Goal: Find specific page/section: Find specific page/section

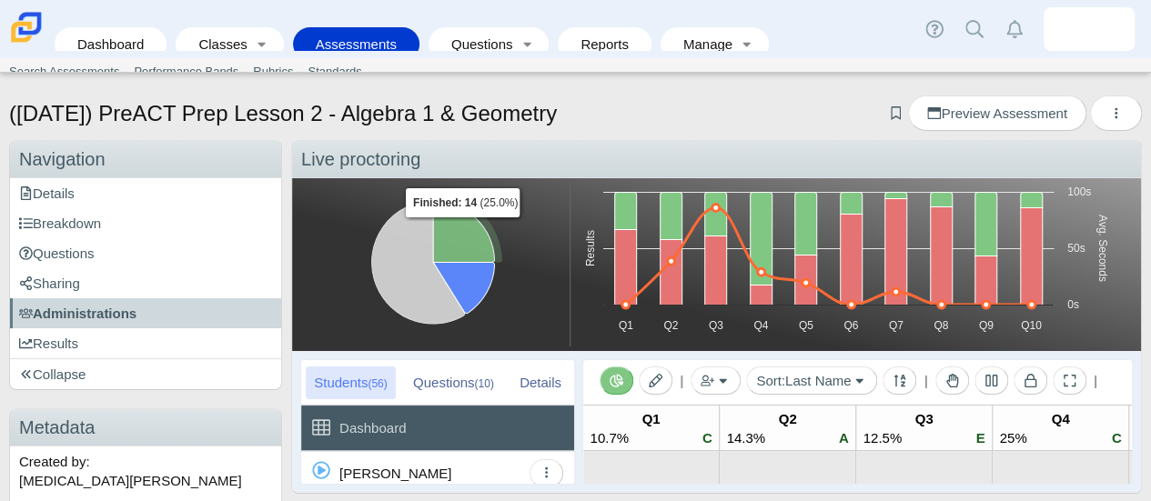
scroll to position [1494, 0]
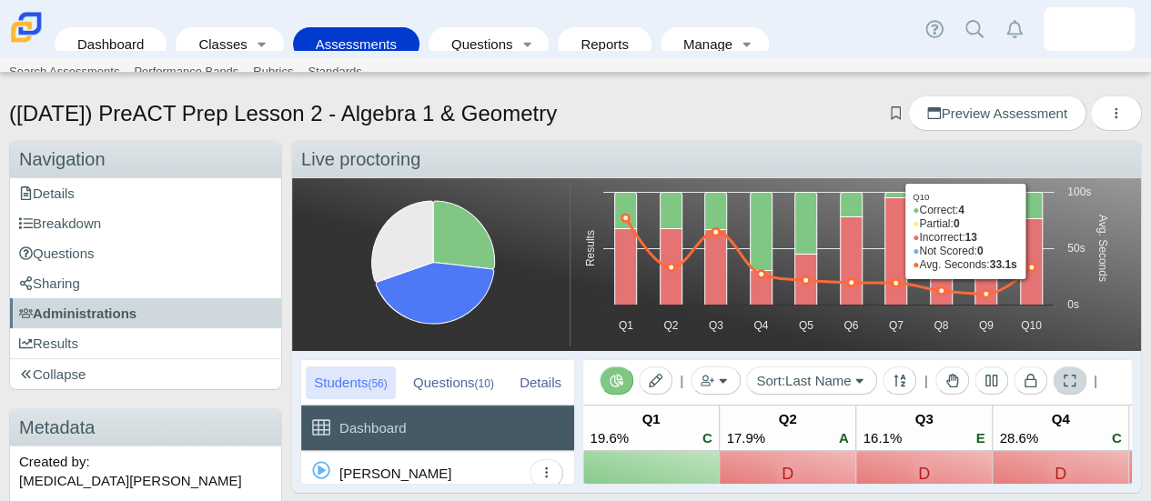
click at [1074, 381] on button at bounding box center [1070, 381] width 34 height 28
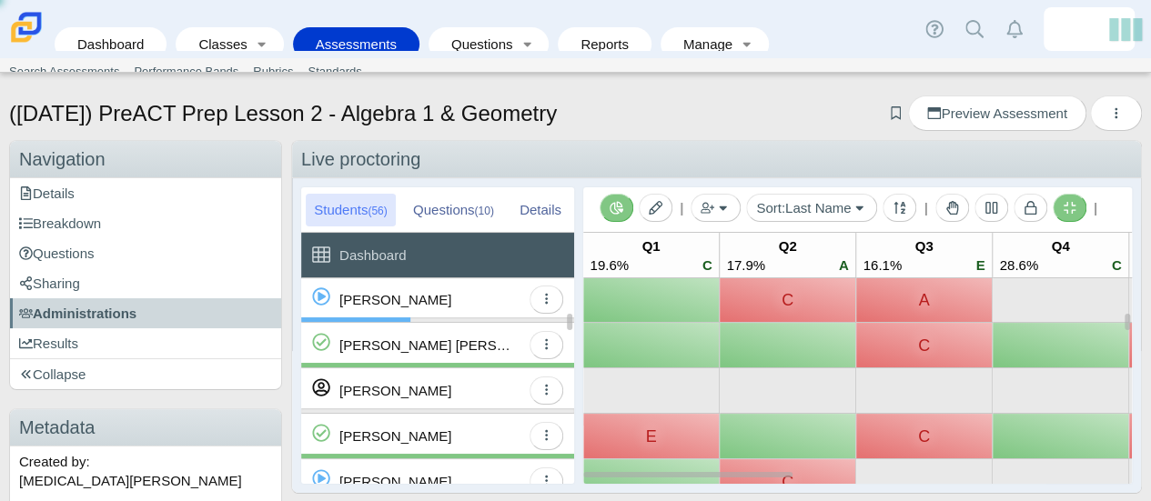
scroll to position [604, 0]
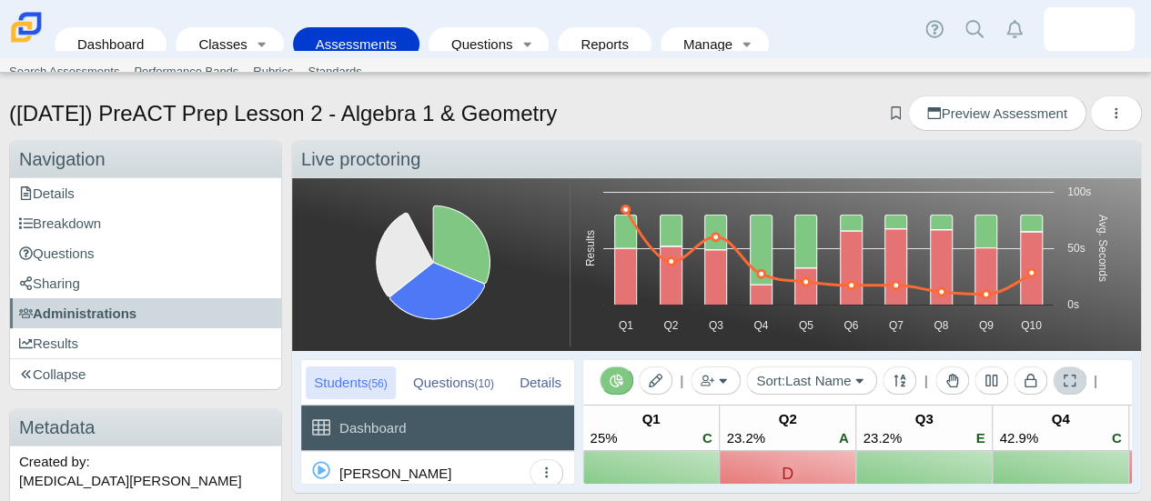
click at [1070, 381] on icon at bounding box center [1070, 381] width 12 height 12
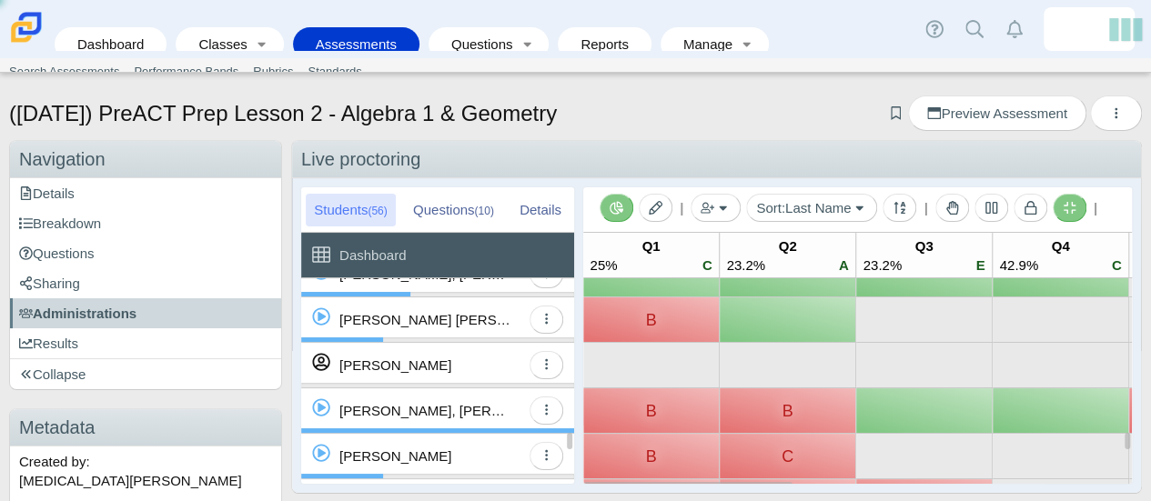
scroll to position [1858, 0]
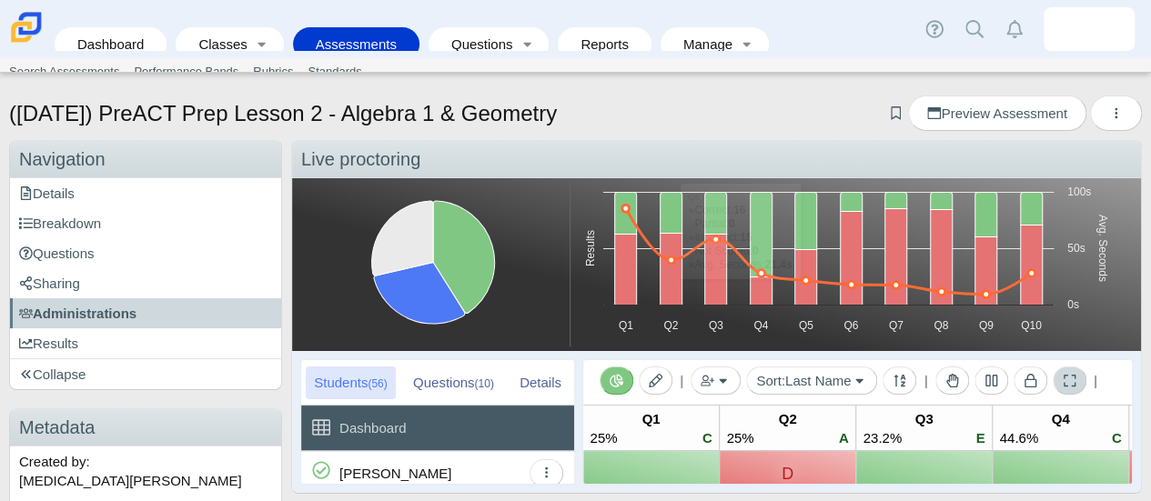
click at [1074, 383] on button at bounding box center [1070, 381] width 34 height 28
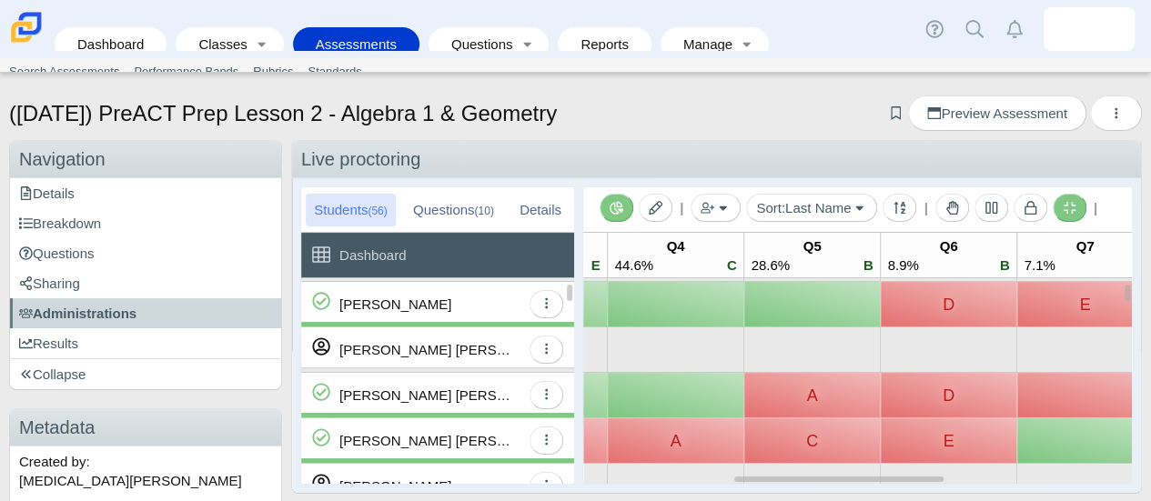
scroll to position [211, 341]
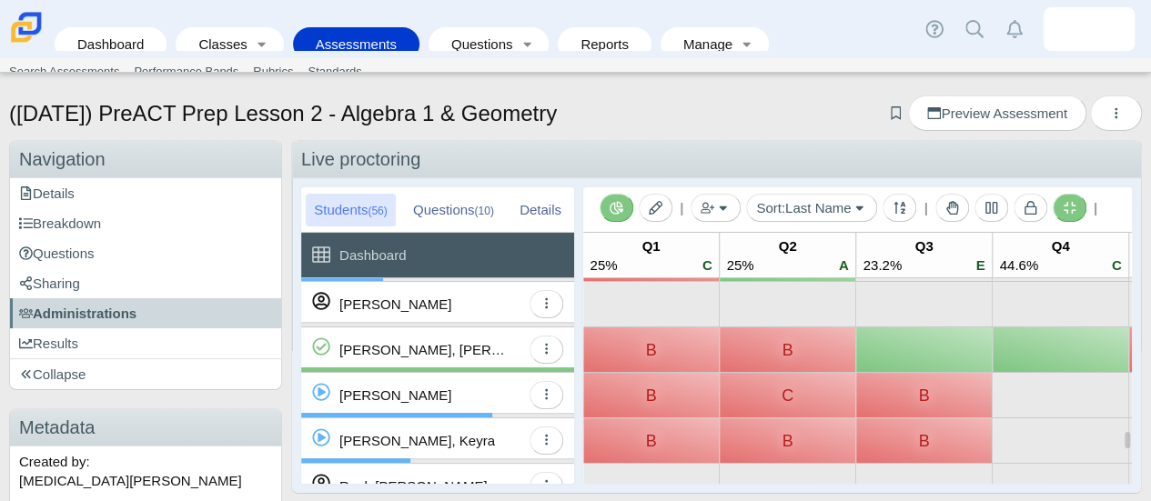
click at [1064, 205] on icon at bounding box center [1070, 208] width 12 height 12
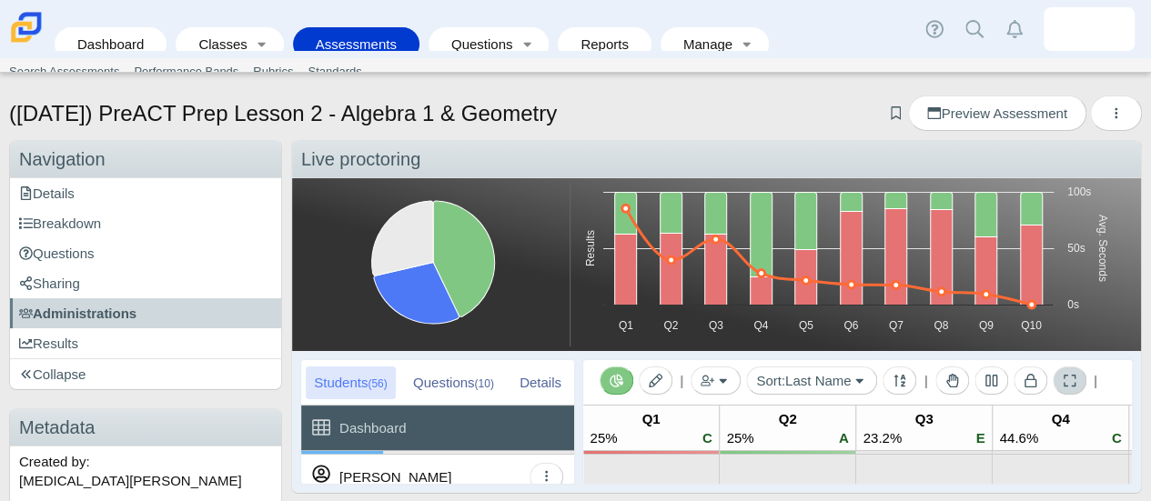
click at [1070, 392] on button at bounding box center [1070, 381] width 34 height 28
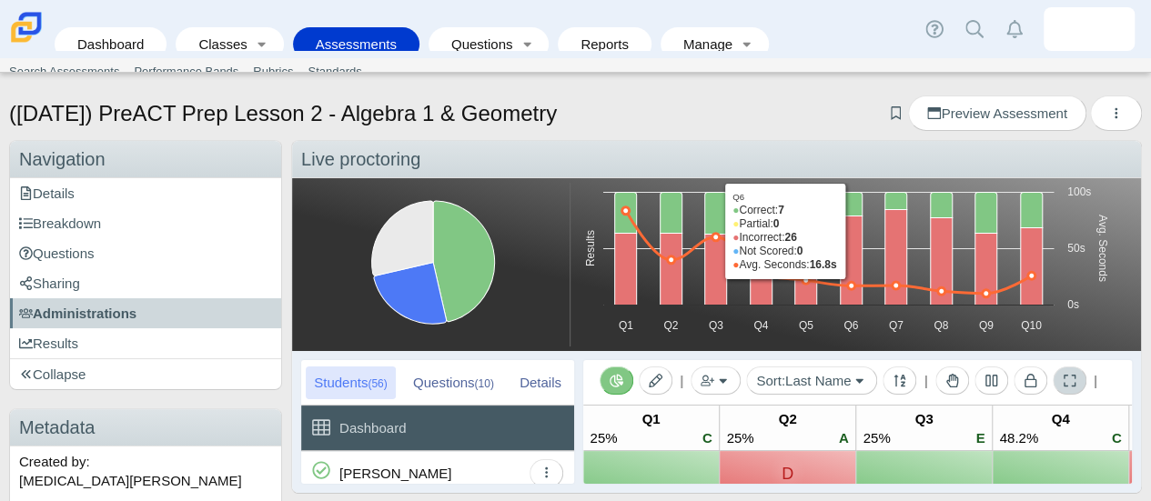
click at [1063, 381] on icon at bounding box center [1070, 381] width 14 height 14
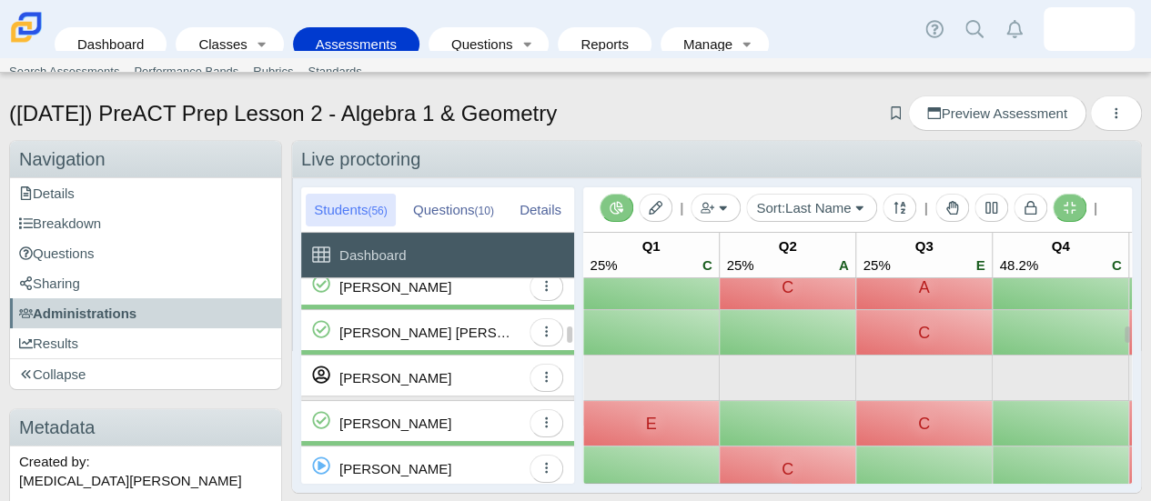
scroll to position [522, 0]
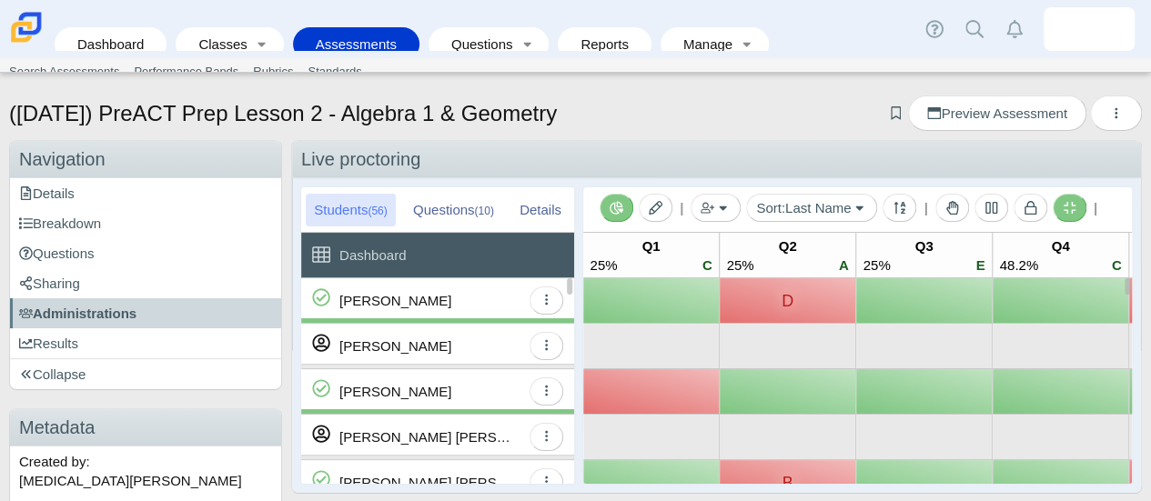
click at [1066, 206] on icon at bounding box center [1070, 208] width 14 height 14
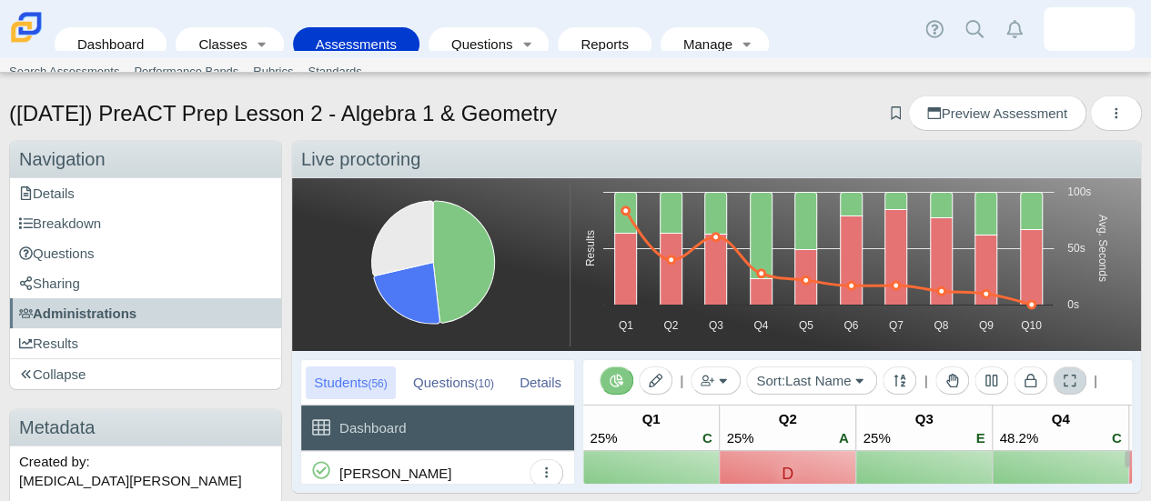
click at [1071, 384] on icon at bounding box center [1070, 381] width 14 height 14
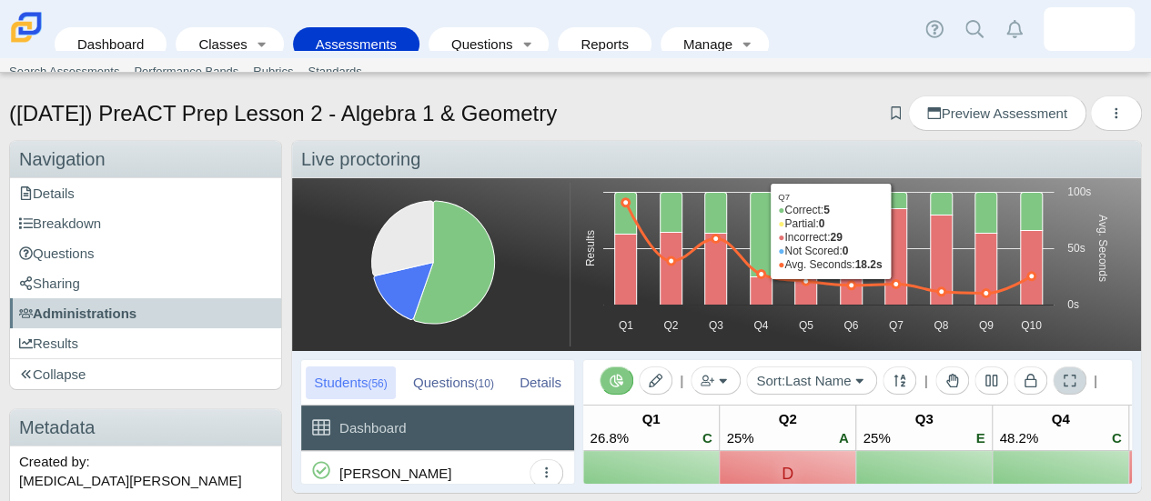
click at [1064, 389] on button at bounding box center [1070, 381] width 34 height 28
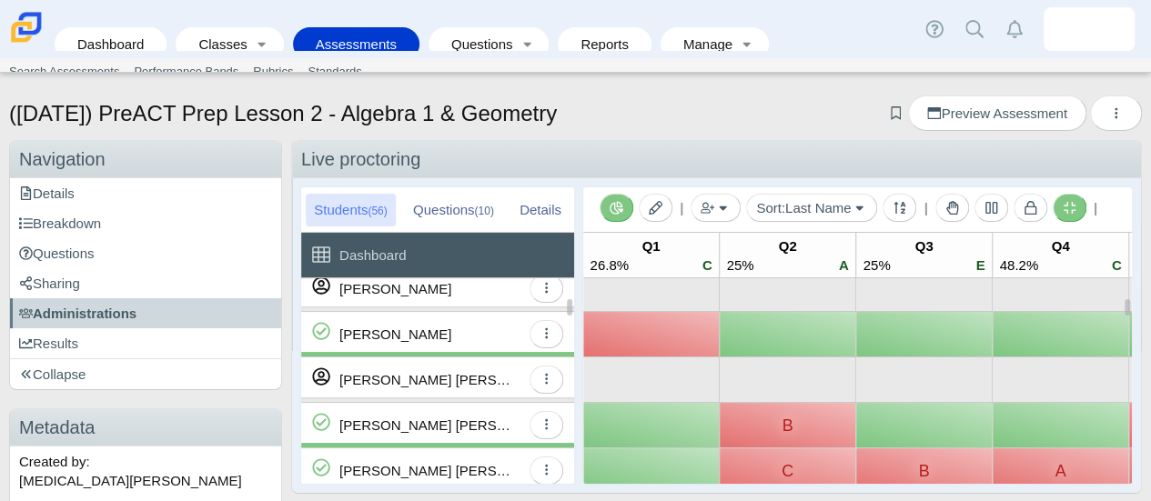
scroll to position [93, 0]
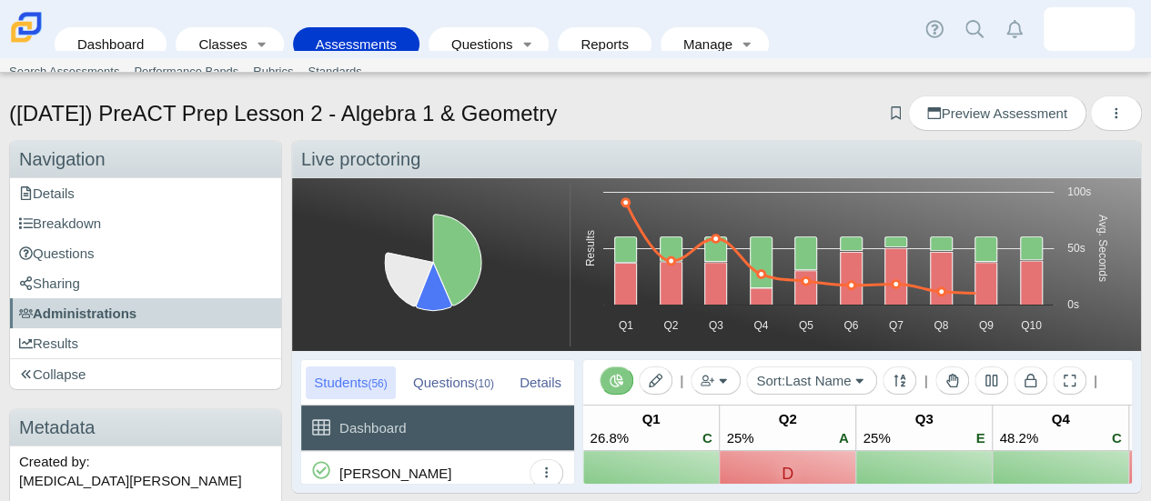
scroll to position [90, 0]
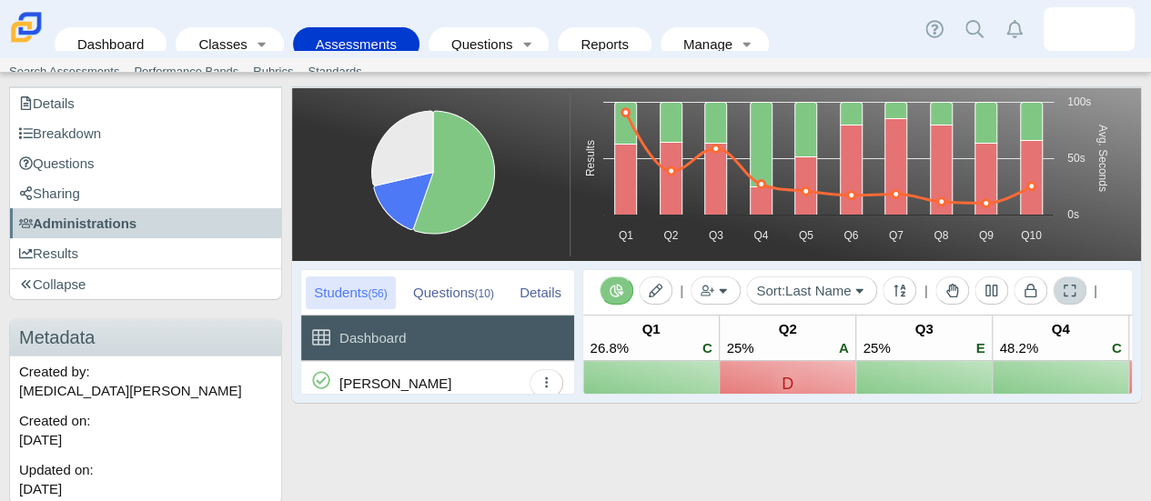
click at [1068, 293] on icon at bounding box center [1070, 291] width 14 height 14
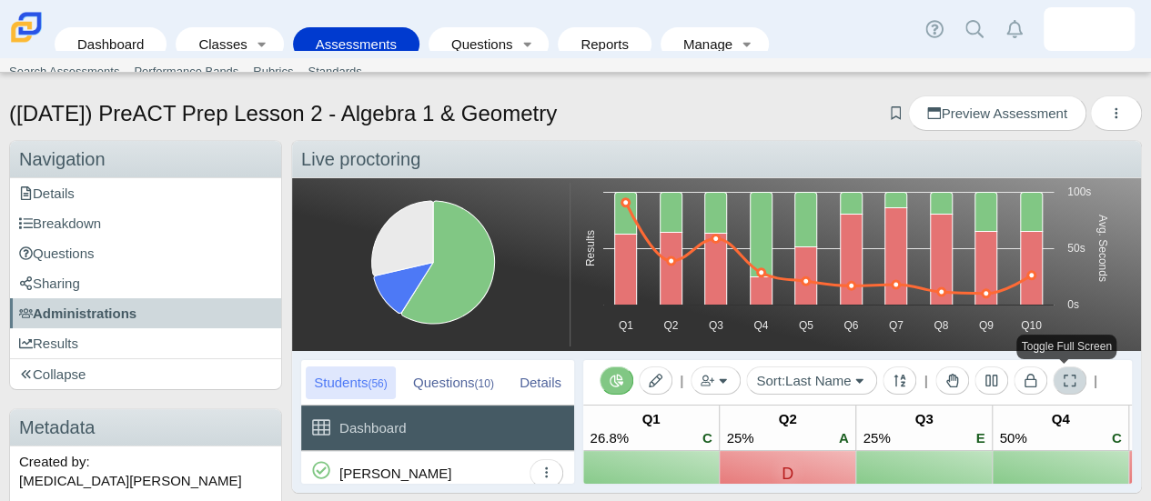
click at [1055, 377] on button at bounding box center [1070, 381] width 34 height 28
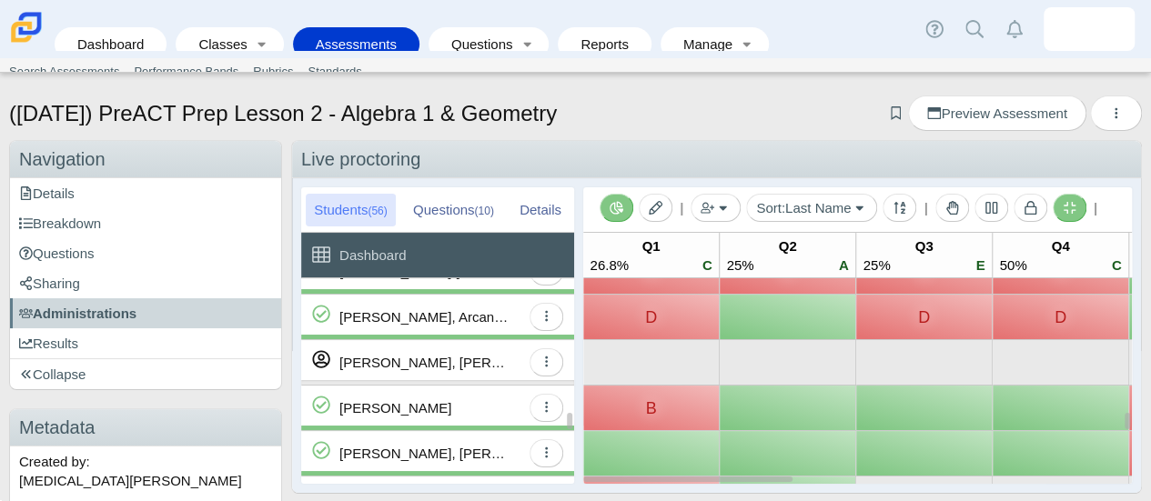
click at [895, 358] on div at bounding box center [923, 362] width 117 height 26
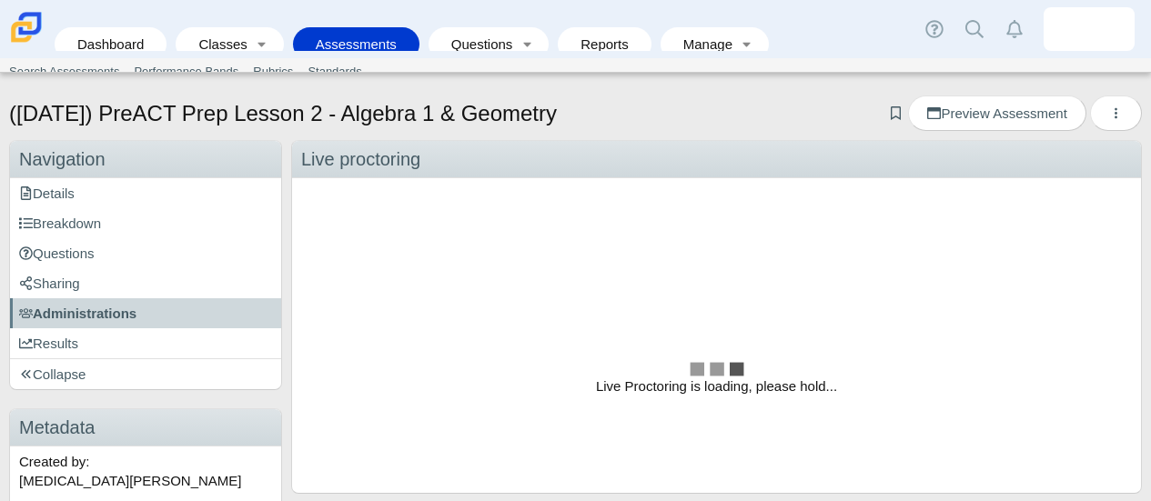
scroll to position [1, 0]
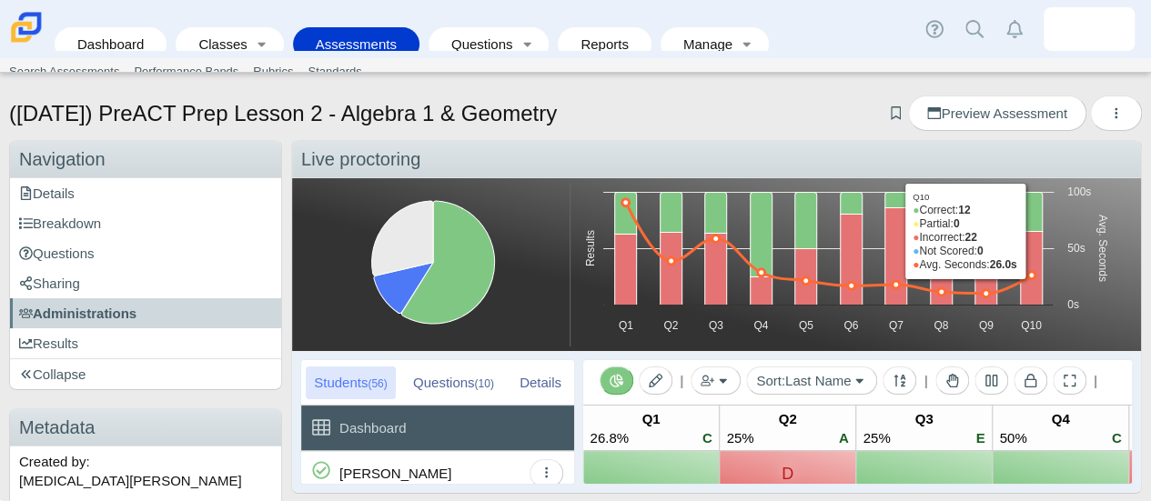
click at [1073, 367] on div "| Add by Student Add by Class Sort: Last Name Last Name First Name ID Anonymous…" at bounding box center [857, 403] width 521 height 91
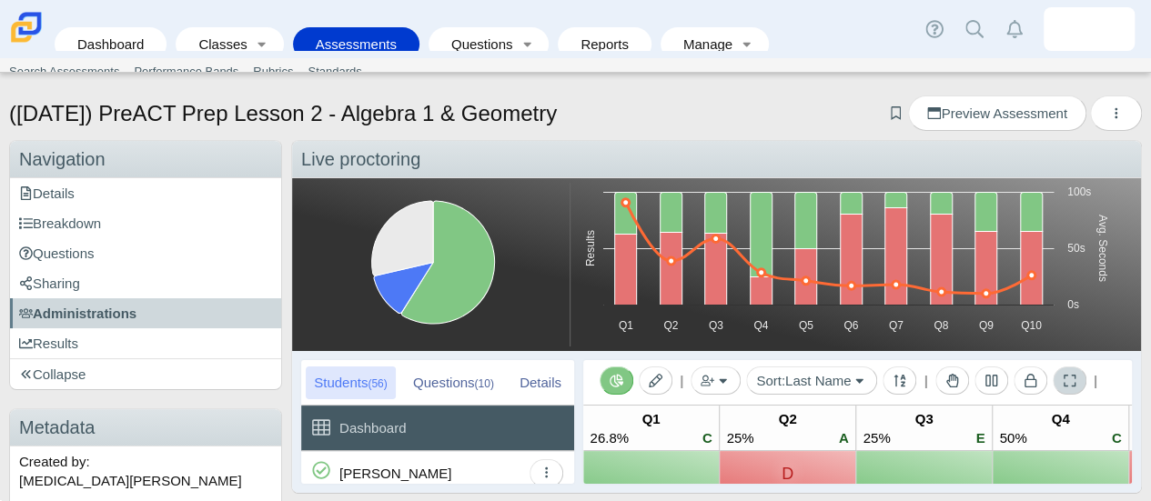
click at [1063, 374] on icon at bounding box center [1070, 381] width 14 height 14
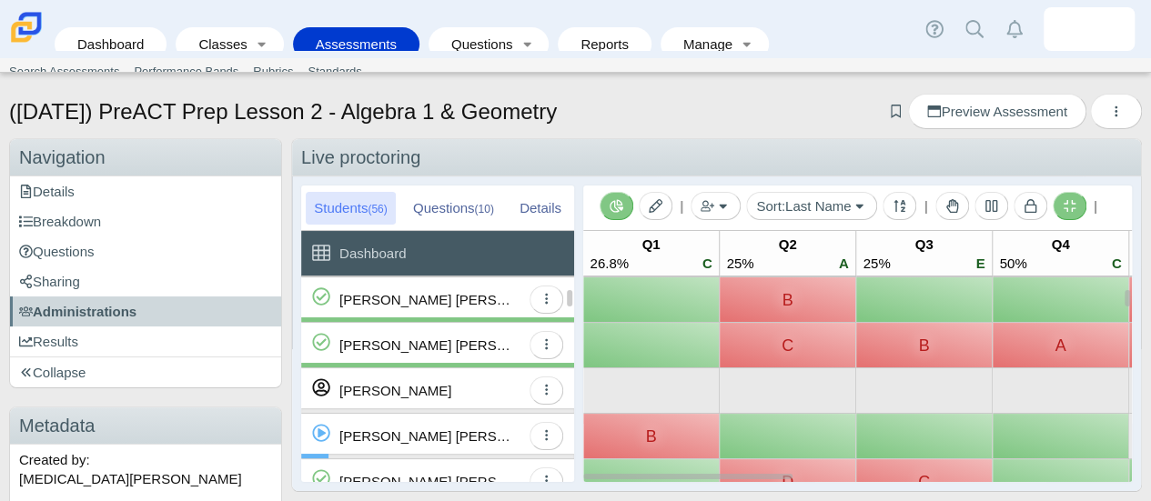
scroll to position [182, 0]
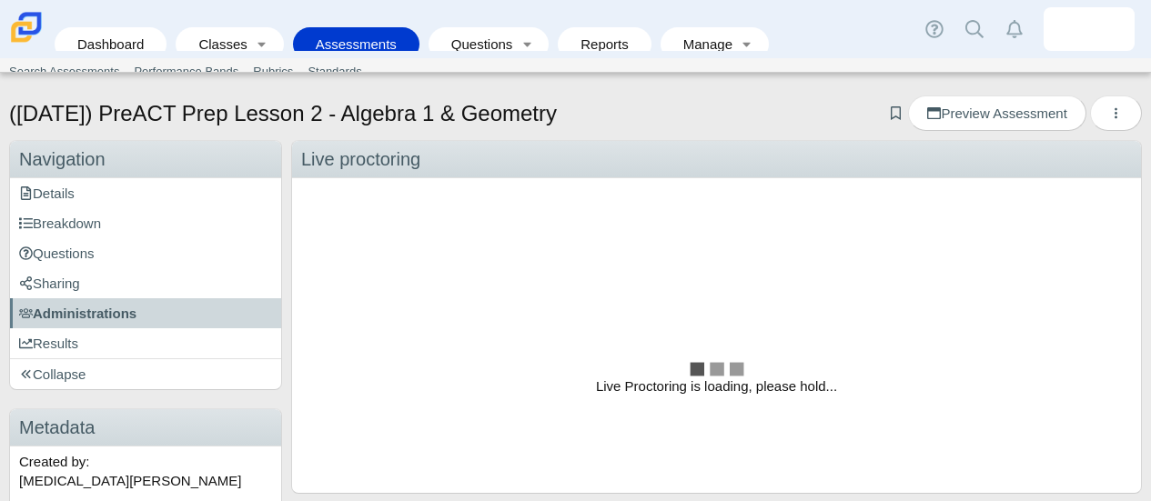
scroll to position [2, 0]
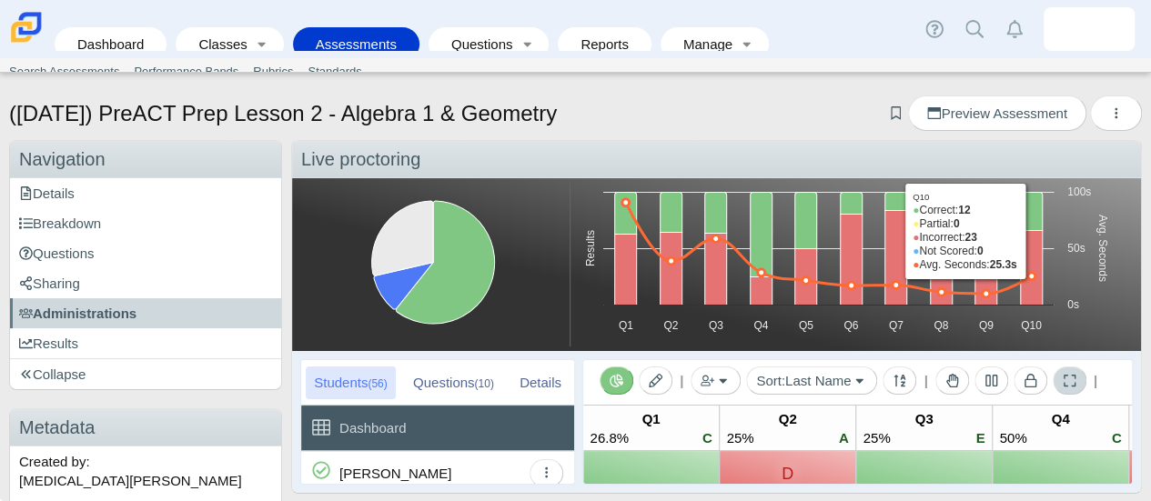
click at [1068, 378] on icon at bounding box center [1070, 381] width 14 height 14
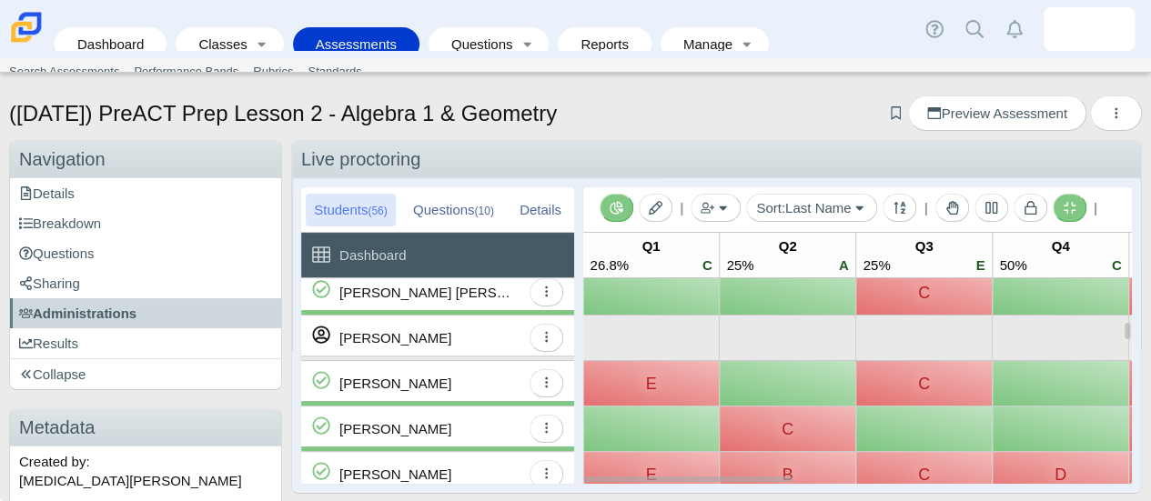
scroll to position [681, 0]
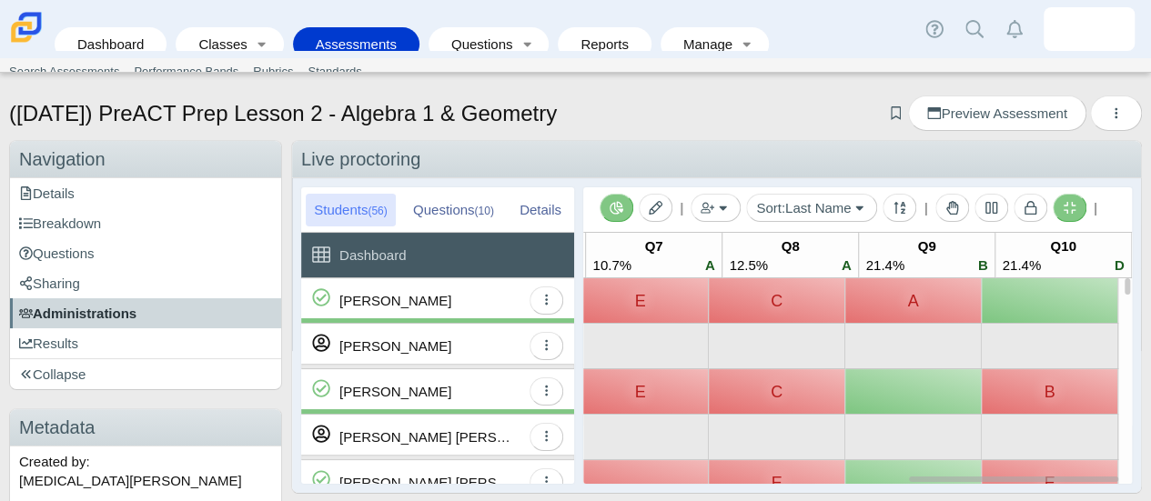
click at [128, 306] on span "Administrations" at bounding box center [77, 313] width 117 height 15
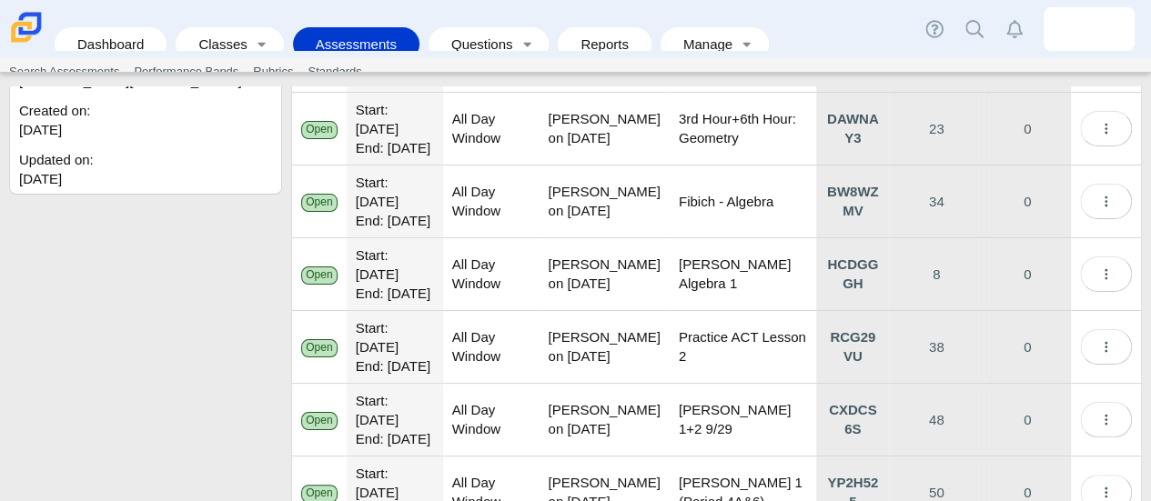
scroll to position [851, 0]
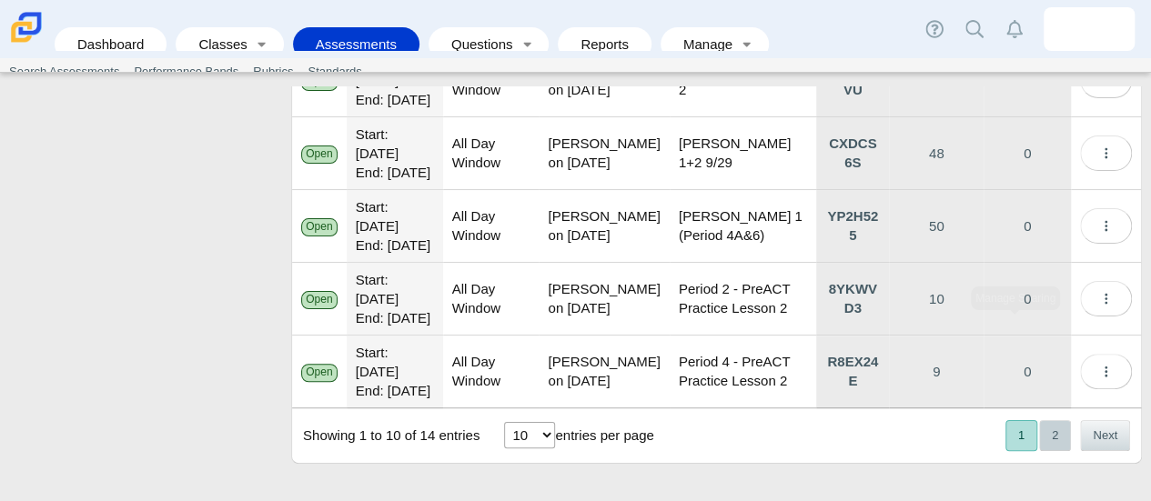
click at [1039, 429] on button "2" at bounding box center [1055, 435] width 32 height 30
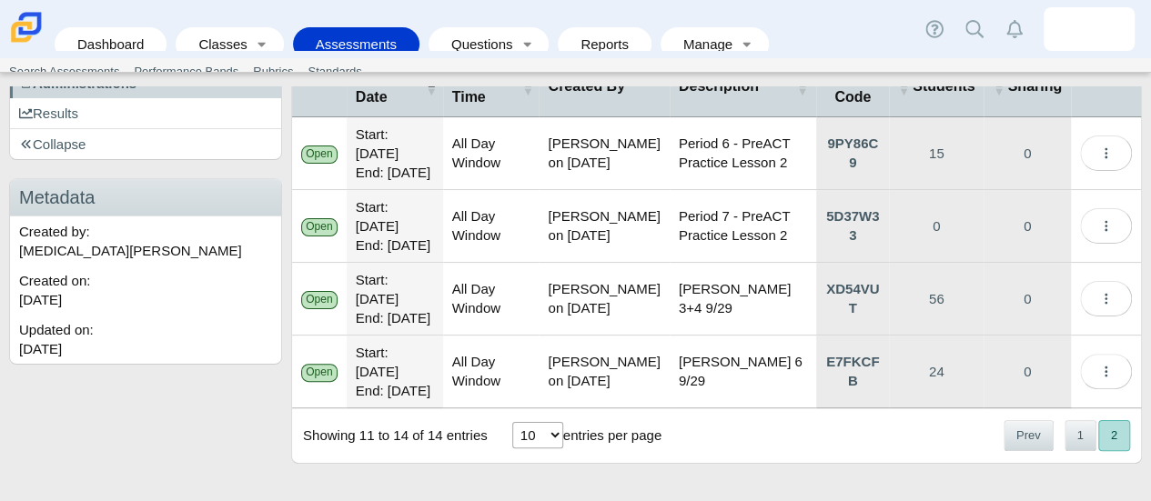
scroll to position [301, 0]
